Goal: Task Accomplishment & Management: Manage account settings

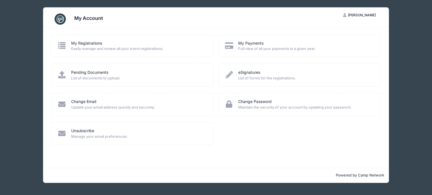
click at [156, 49] on span "Easily manage and review all your event registrations." at bounding box center [138, 49] width 135 height 6
click at [61, 47] on icon at bounding box center [61, 45] width 9 height 7
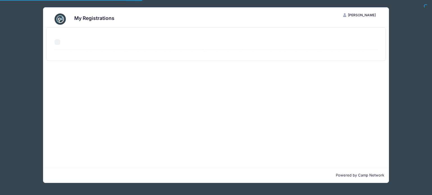
select select "50"
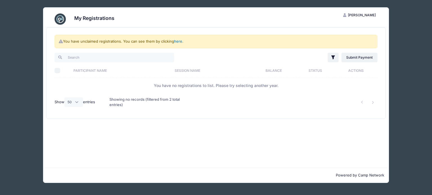
click at [178, 42] on link "here" at bounding box center [178, 41] width 8 height 4
click at [359, 16] on span "[PERSON_NAME]" at bounding box center [362, 15] width 28 height 4
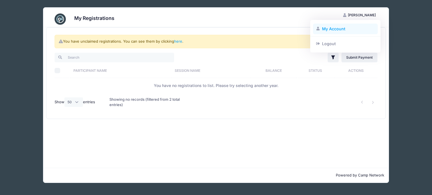
click at [341, 28] on link "My Account" at bounding box center [345, 29] width 65 height 11
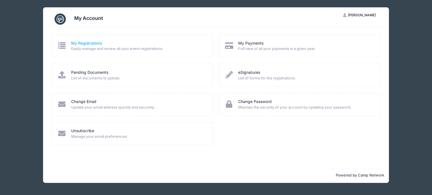
click at [94, 42] on link "My Registrations" at bounding box center [86, 43] width 31 height 6
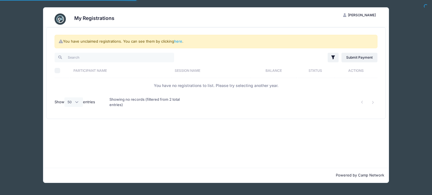
select select "50"
click at [178, 42] on link "here" at bounding box center [178, 41] width 8 height 4
click at [111, 107] on div "Showing no records (filtered from 2 total entries)" at bounding box center [147, 102] width 76 height 18
select select "50"
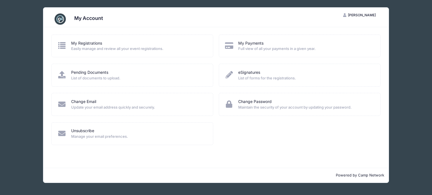
click at [100, 119] on div "Change Email Update your email address quickly and securely." at bounding box center [132, 107] width 167 height 29
click at [179, 133] on div "Unsubscribe" at bounding box center [138, 131] width 135 height 6
